Goal: Transaction & Acquisition: Subscribe to service/newsletter

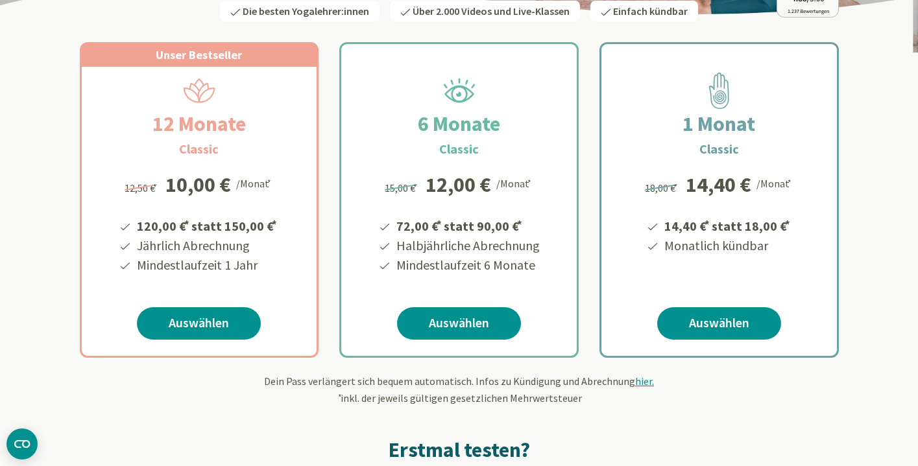
scroll to position [212, 0]
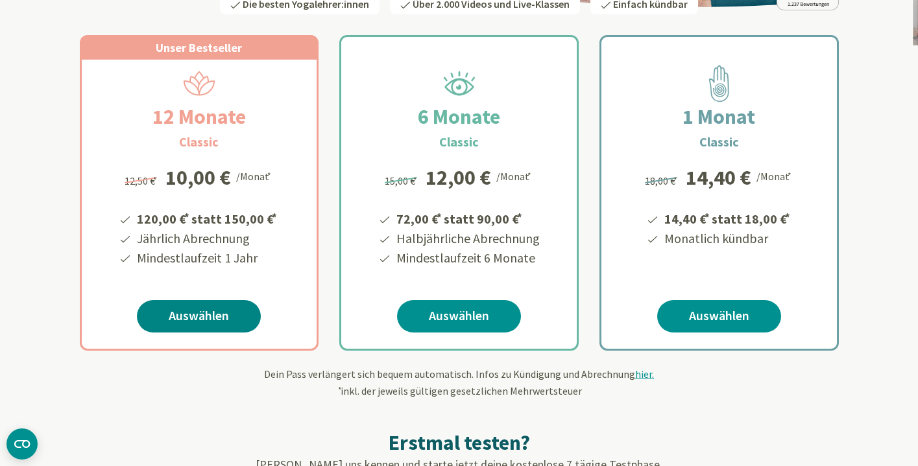
click at [197, 318] on link "Auswählen" at bounding box center [199, 316] width 124 height 32
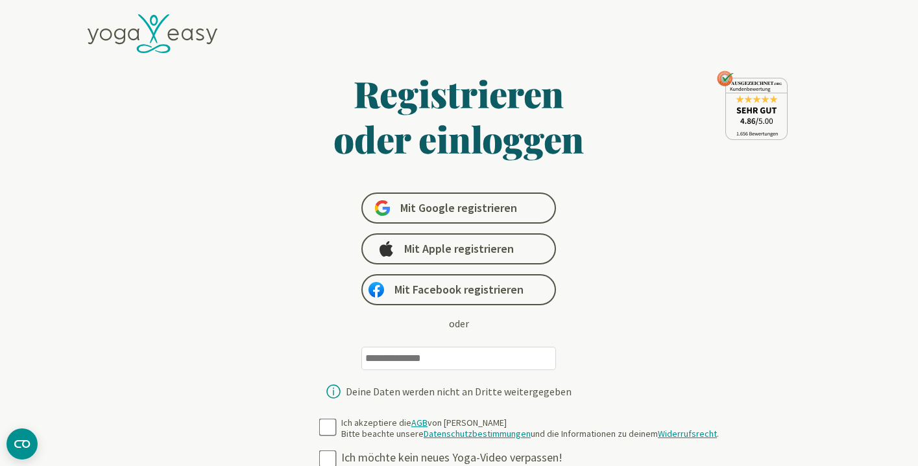
click at [159, 28] on icon at bounding box center [153, 34] width 130 height 40
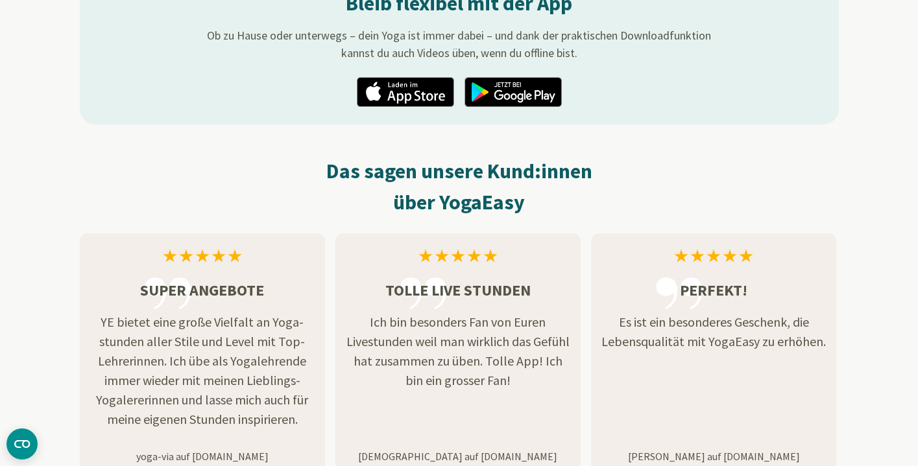
scroll to position [2239, 0]
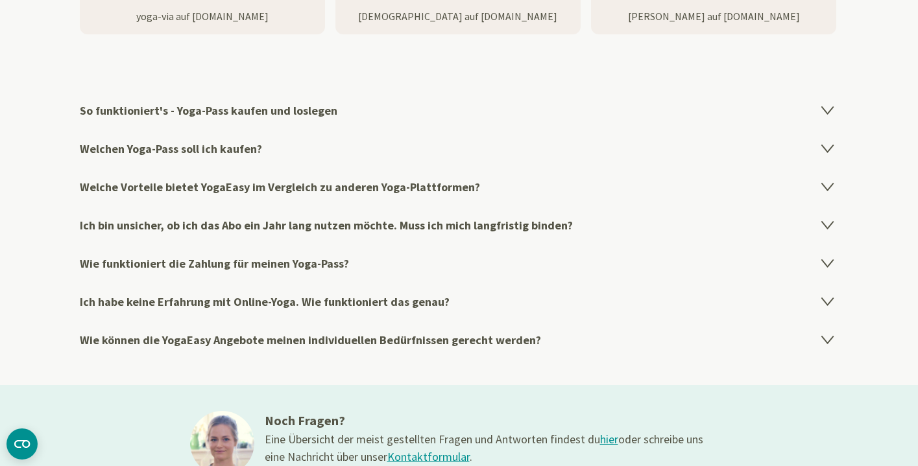
click at [102, 148] on h4 "Welchen Yoga-Pass soll ich kaufen?" at bounding box center [459, 149] width 759 height 38
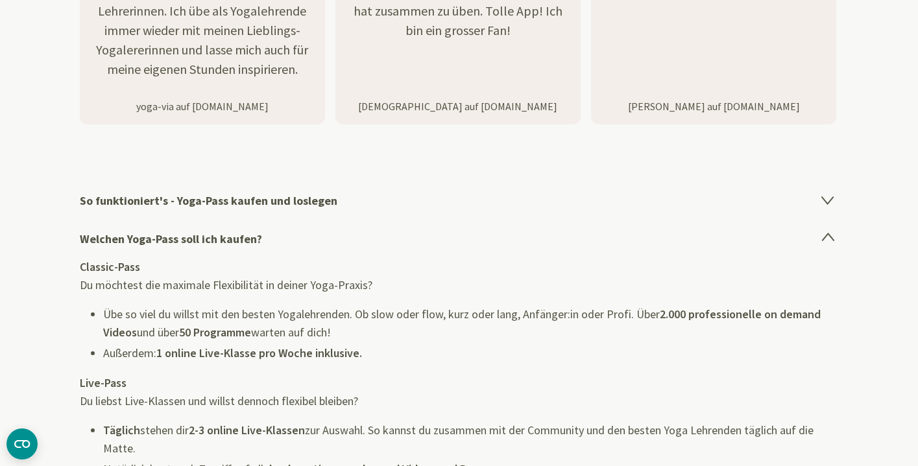
scroll to position [2689, 0]
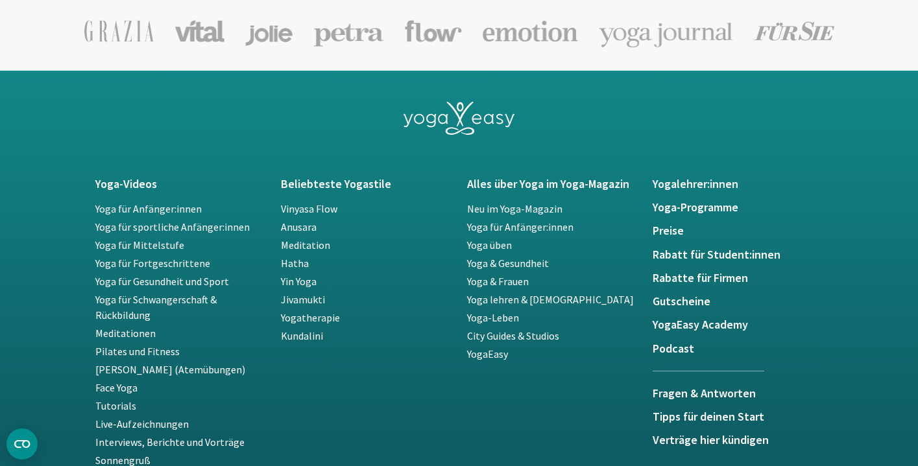
scroll to position [2279, 0]
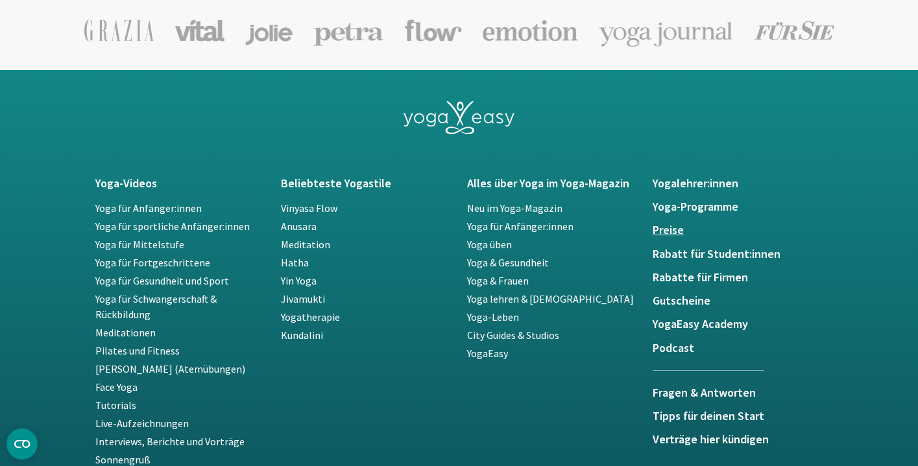
click at [658, 226] on h5 "Preise" at bounding box center [737, 230] width 171 height 13
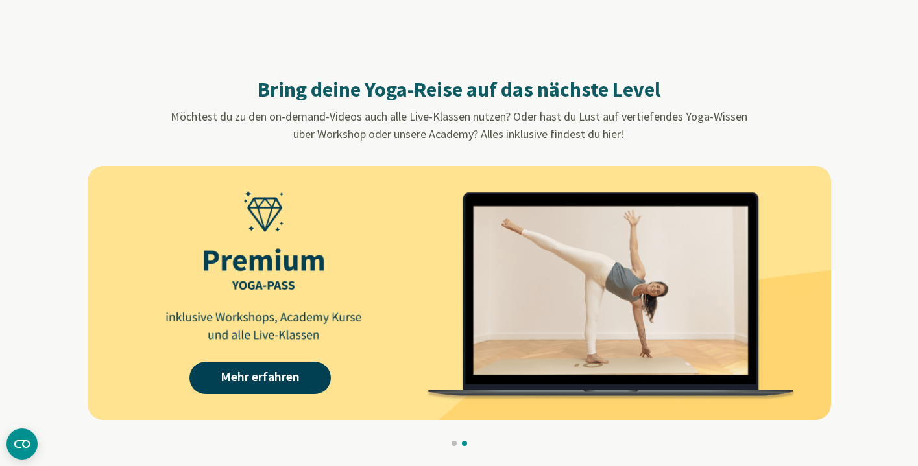
scroll to position [1152, 0]
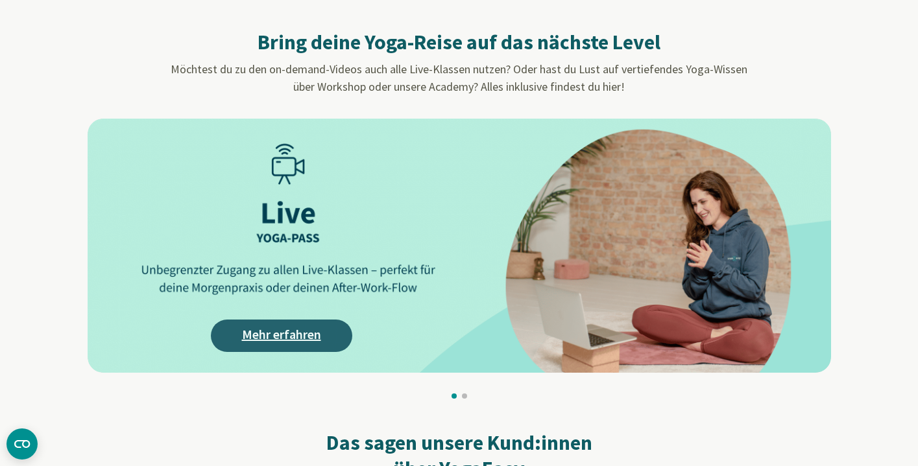
click at [235, 329] on link "Mehr erfahren" at bounding box center [281, 336] width 141 height 32
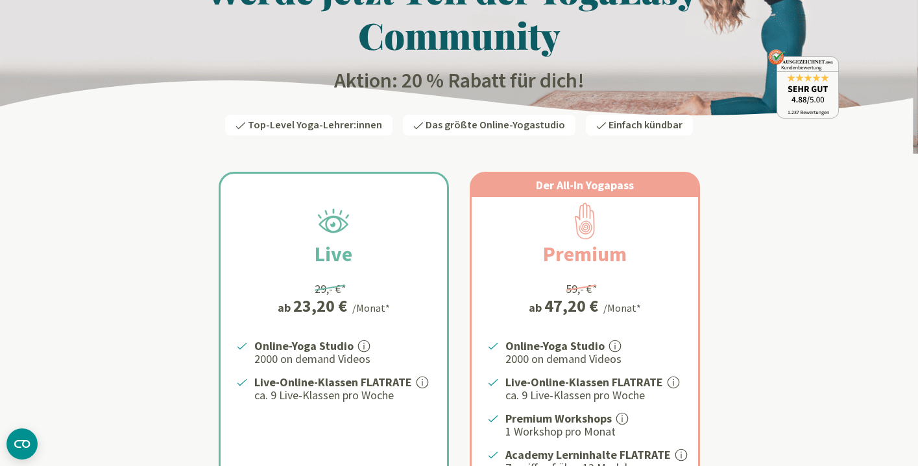
scroll to position [136, 0]
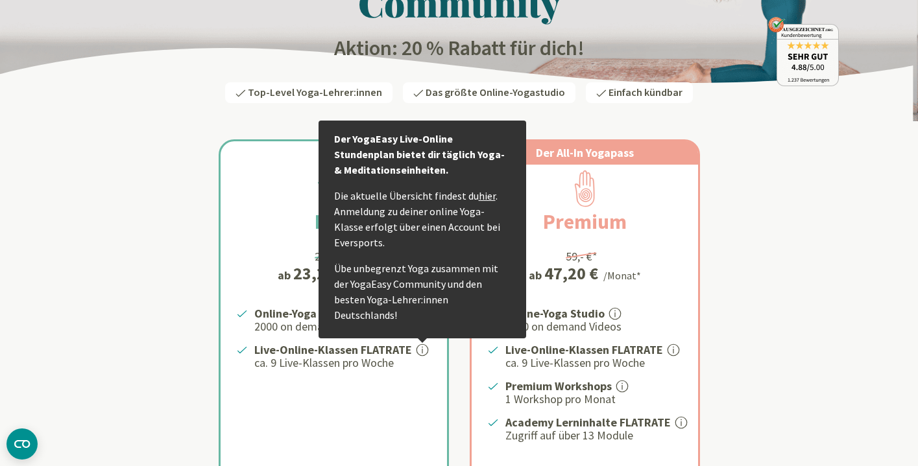
click at [417, 347] on icon at bounding box center [422, 350] width 12 height 12
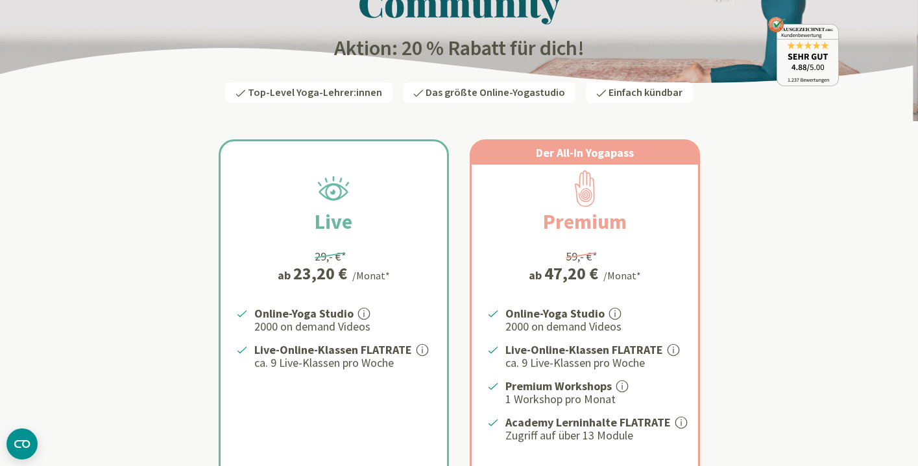
click at [422, 348] on icon at bounding box center [422, 350] width 1 height 7
click at [418, 344] on icon at bounding box center [422, 350] width 13 height 13
click at [418, 347] on icon at bounding box center [422, 350] width 12 height 12
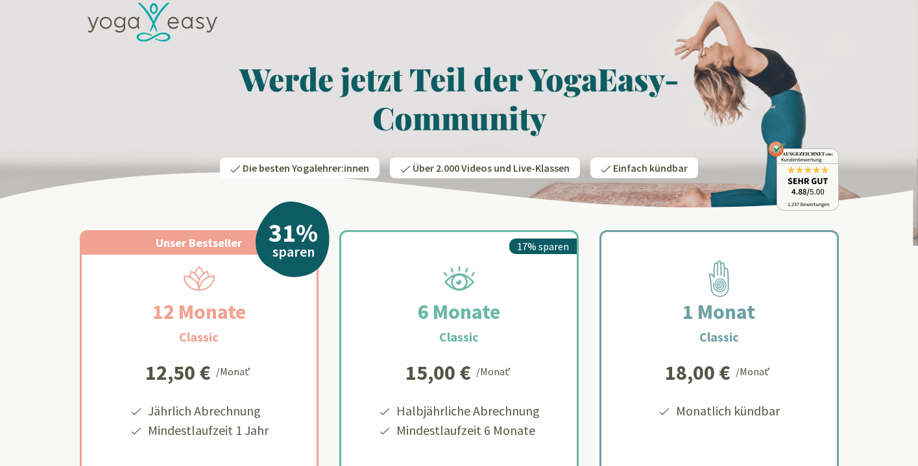
scroll to position [108, 0]
